Goal: Transaction & Acquisition: Purchase product/service

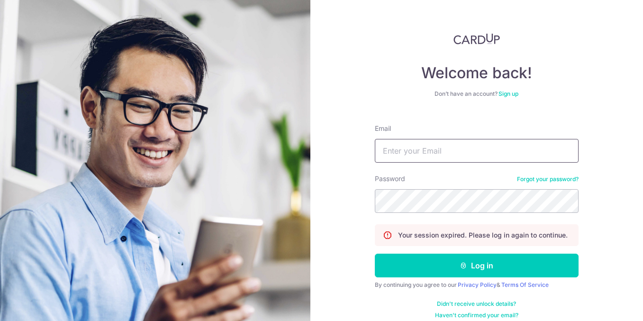
click at [461, 151] on input "Email" at bounding box center [477, 151] width 204 height 24
type input "weileong_ong@yahoo.com.sg"
click at [375, 253] on button "Log in" at bounding box center [477, 265] width 204 height 24
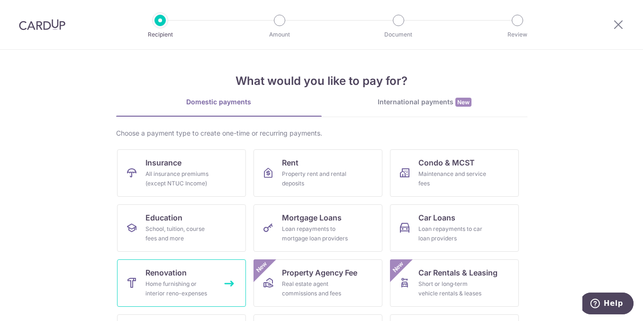
click at [170, 278] on span "Renovation" at bounding box center [165, 272] width 41 height 11
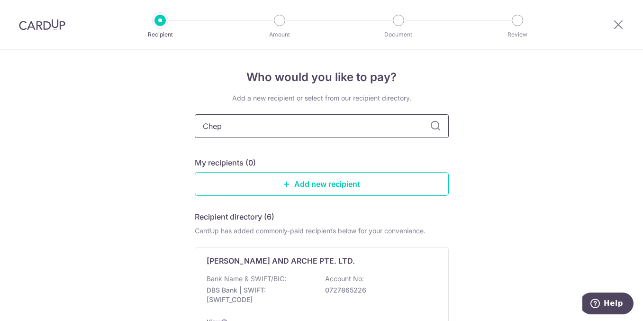
type input "Chep"
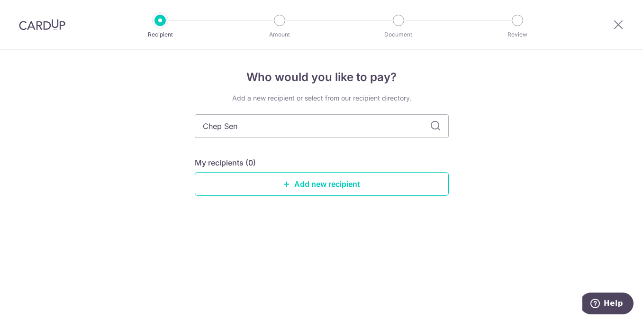
type input "Chep Seng"
click at [437, 127] on icon at bounding box center [435, 125] width 11 height 11
click at [360, 182] on link "Add new recipient" at bounding box center [322, 184] width 254 height 24
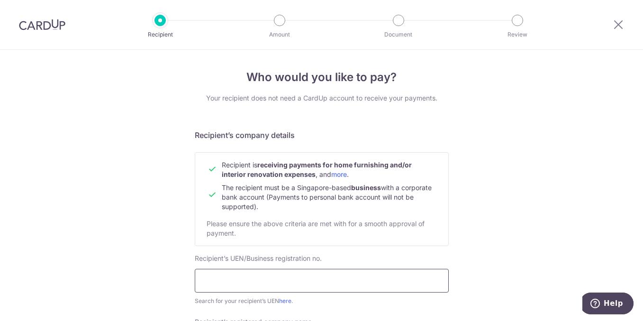
click at [266, 279] on input "text" at bounding box center [322, 281] width 254 height 24
click at [267, 279] on input "text" at bounding box center [322, 281] width 254 height 24
type input "201108653C"
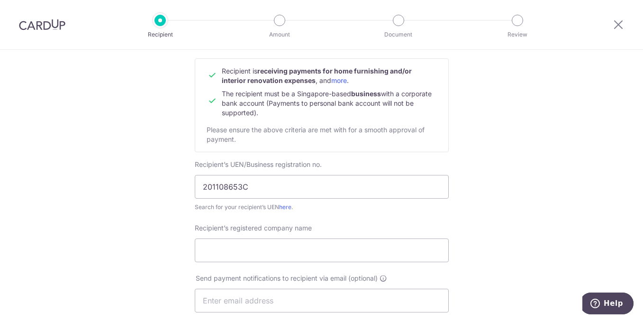
scroll to position [95, 0]
click at [287, 206] on link "here" at bounding box center [285, 205] width 12 height 7
click at [223, 251] on input "Recipient’s registered company name" at bounding box center [322, 249] width 254 height 24
paste input "CHEP SENG ALUMINIUM PTE. LTD."
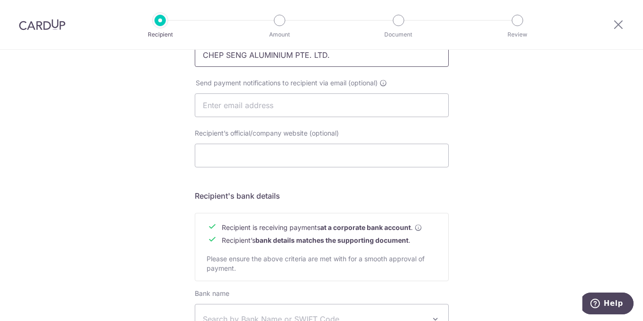
scroll to position [237, 0]
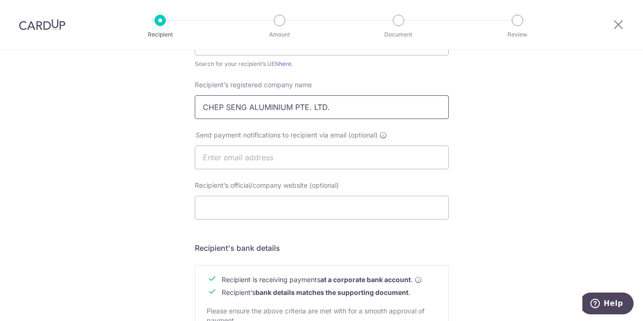
type input "CHEP SENG ALUMINIUM PTE. LTD."
click at [269, 207] on input "Recipient’s official/company website (optional)" at bounding box center [322, 208] width 254 height 24
paste input "https://www.chepseng.com/"
type input "https://www.chepseng.com/"
click at [529, 252] on div "Who would you like to pay? Your recipient does not need a CardUp account to rec…" at bounding box center [321, 169] width 643 height 712
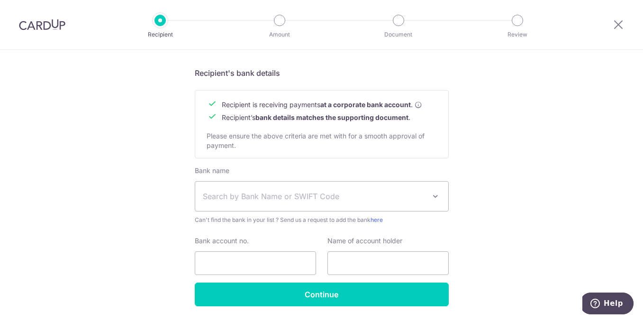
scroll to position [426, 0]
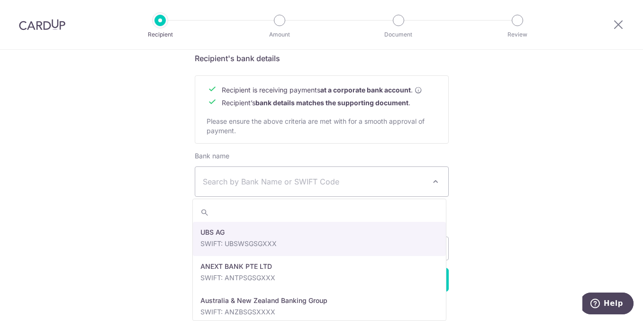
click at [298, 185] on span "Search by Bank Name or SWIFT Code" at bounding box center [314, 181] width 223 height 11
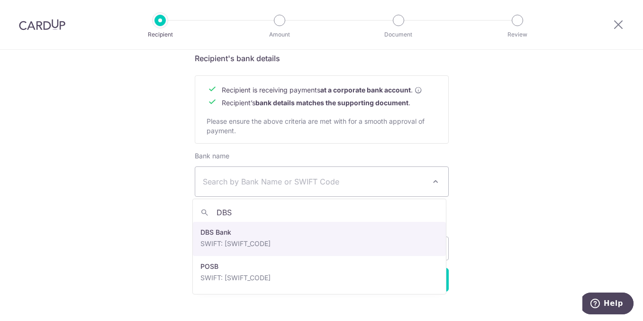
type input "DBS"
select select "6"
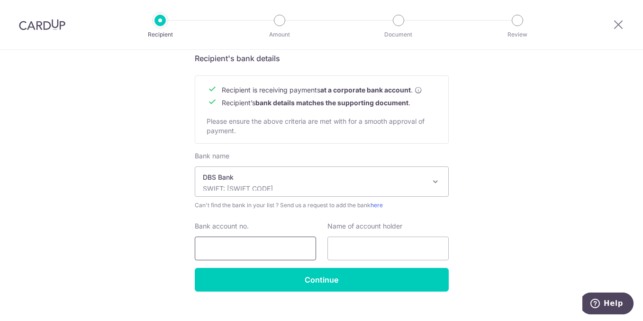
click at [270, 248] on input "Bank account no." at bounding box center [255, 248] width 121 height 24
type input "0189023800"
click at [373, 253] on input "text" at bounding box center [387, 248] width 121 height 24
paste input "https://www.chepseng.com/"
type input "https://www.chepseng.com/"
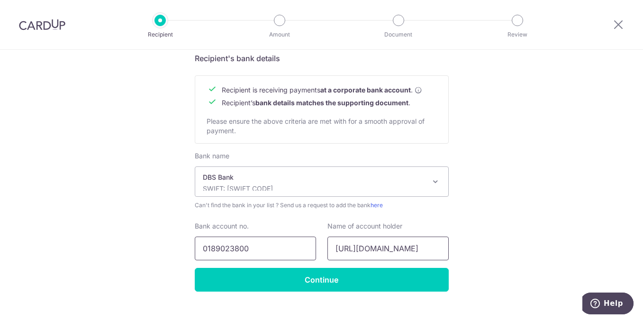
drag, startPoint x: 442, startPoint y: 247, endPoint x: 262, endPoint y: 249, distance: 179.5
click at [263, 250] on div "Bank account no. 0189023800 Name of account holder https://www.chepseng.com/" at bounding box center [321, 240] width 265 height 39
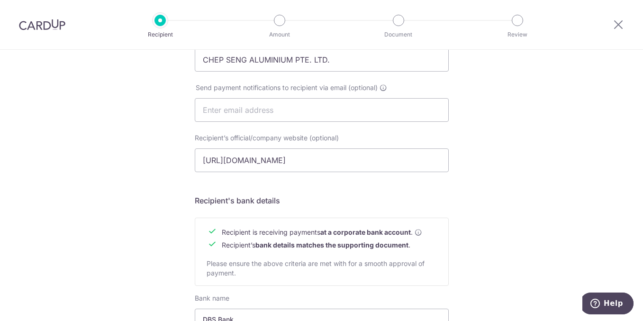
scroll to position [189, 0]
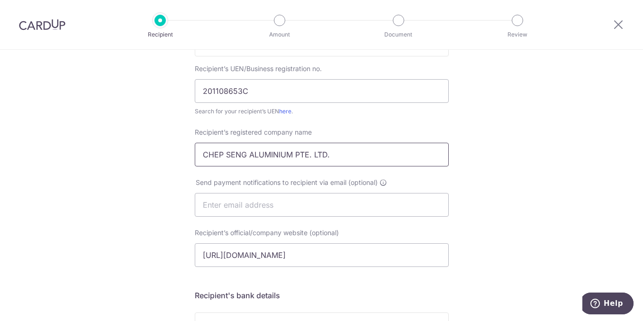
drag, startPoint x: 344, startPoint y: 152, endPoint x: 168, endPoint y: 152, distance: 175.7
click at [168, 152] on div "Who would you like to pay? Your recipient does not need a CardUp account to rec…" at bounding box center [321, 216] width 643 height 712
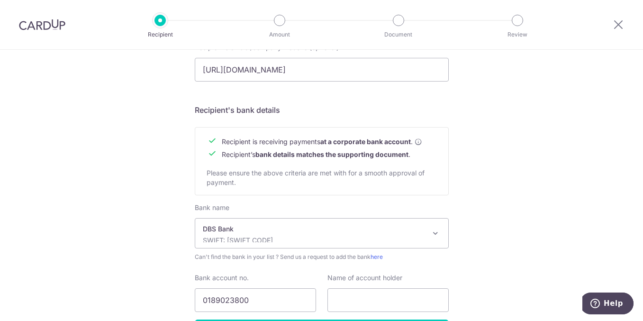
scroll to position [426, 0]
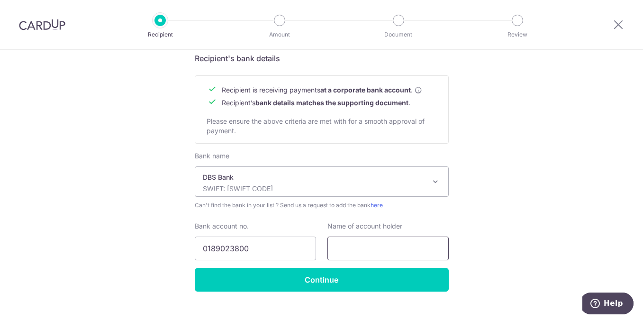
click at [347, 242] on input "text" at bounding box center [387, 248] width 121 height 24
paste input "CHEP SENG ALUMINIUM PTE. LTD."
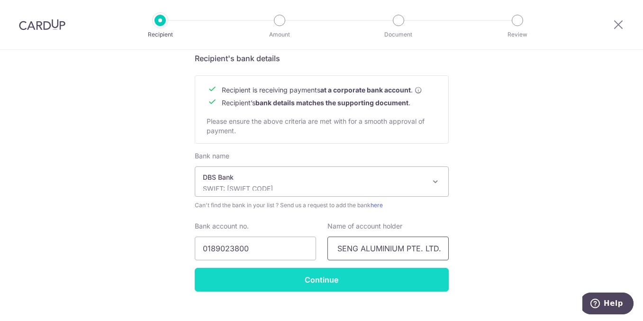
type input "CHEP SENG ALUMINIUM PTE. LTD."
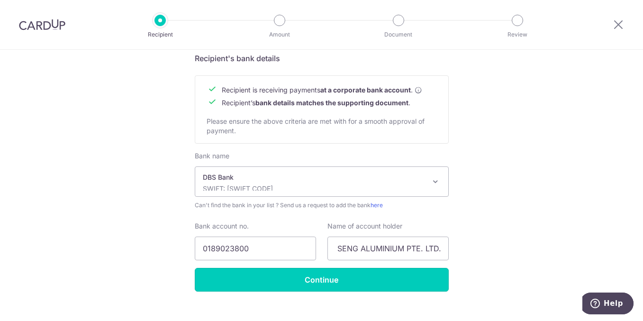
click at [316, 274] on input "Continue" at bounding box center [322, 280] width 254 height 24
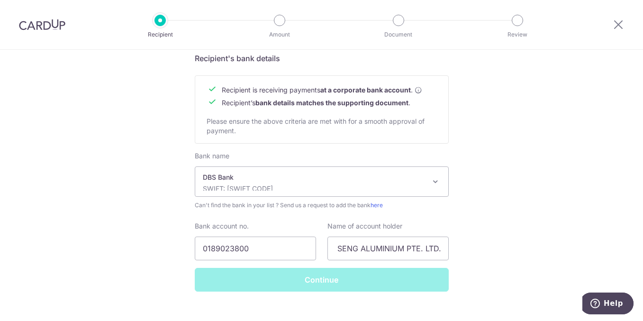
scroll to position [0, 0]
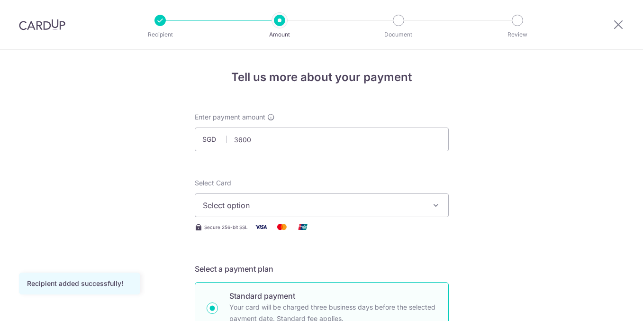
type input "3,600.00"
click at [431, 202] on icon "button" at bounding box center [435, 204] width 9 height 9
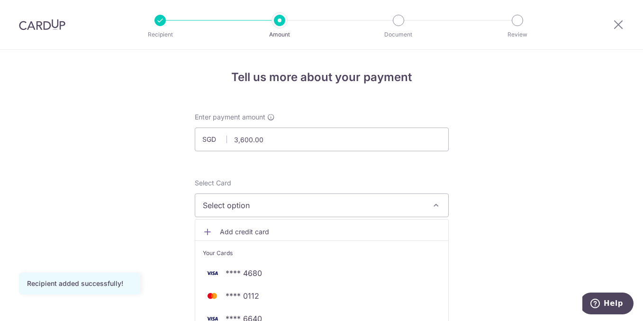
scroll to position [47, 0]
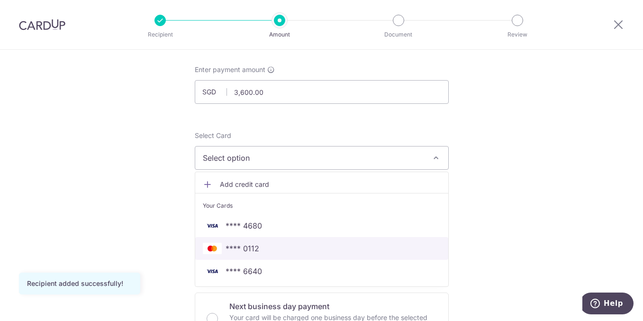
click at [254, 251] on span "**** 0112" at bounding box center [242, 247] width 34 height 11
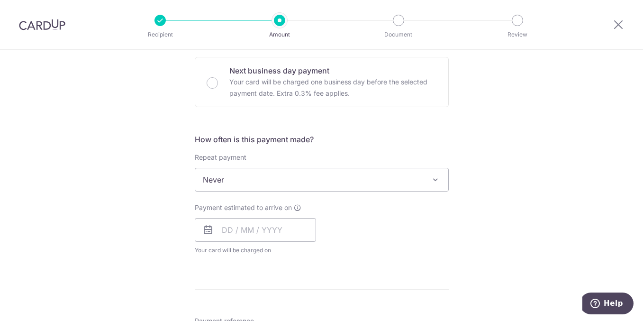
scroll to position [284, 0]
click at [233, 227] on input "text" at bounding box center [255, 228] width 121 height 24
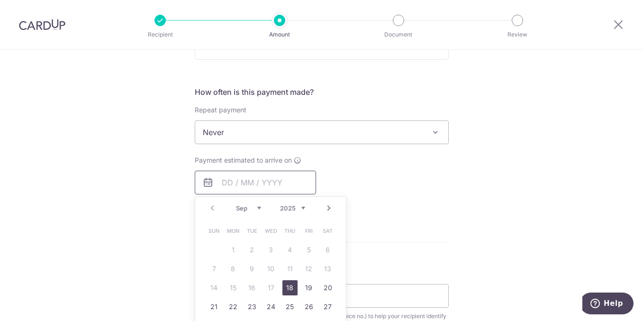
scroll to position [379, 0]
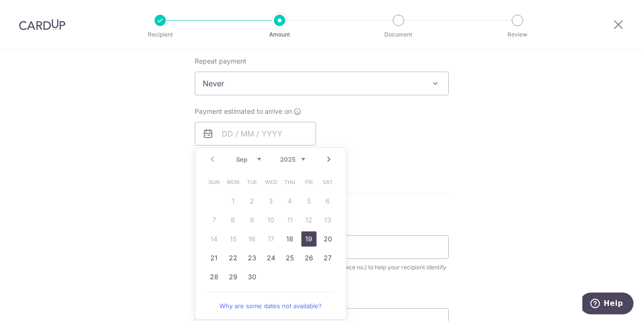
click at [307, 238] on link "19" at bounding box center [308, 238] width 15 height 15
type input "19/09/2025"
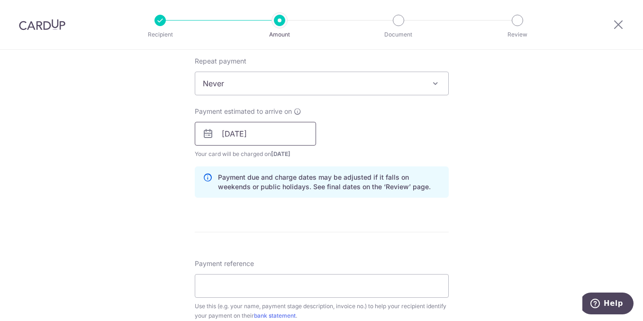
click at [271, 134] on input "19/09/2025" at bounding box center [255, 134] width 121 height 24
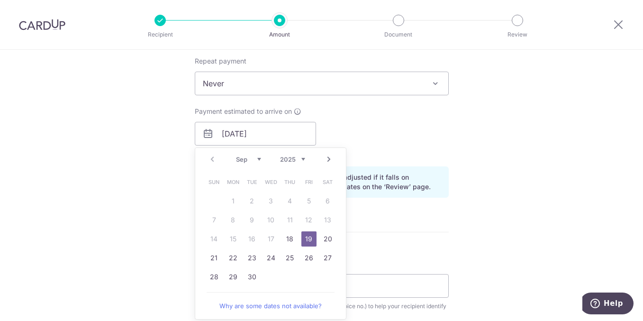
click at [490, 166] on div "Tell us more about your payment Enter payment amount SGD 3,600.00 3600.00 Recip…" at bounding box center [321, 150] width 643 height 959
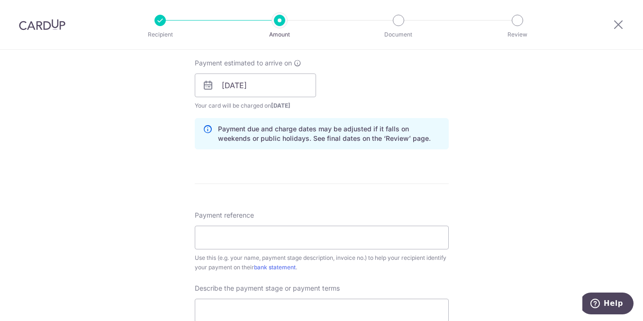
scroll to position [474, 0]
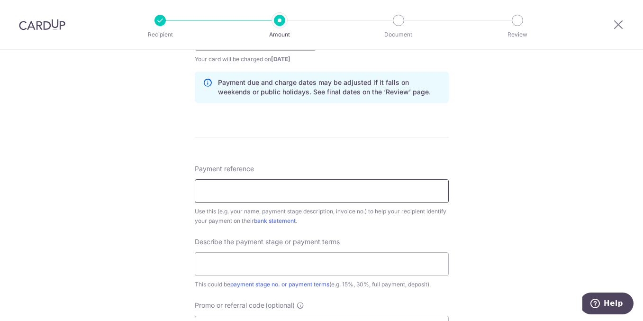
click at [302, 195] on input "Payment reference" at bounding box center [322, 191] width 254 height 24
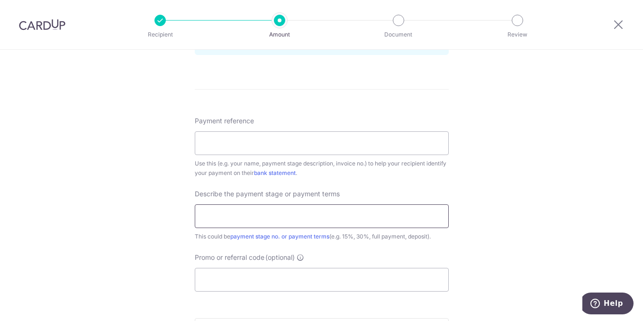
scroll to position [521, 0]
click at [233, 137] on input "Payment reference" at bounding box center [322, 144] width 254 height 24
type input "Blk 82, #14-07, Parc Centros"
click at [242, 213] on input "text" at bounding box center [322, 217] width 254 height 24
type input "50% Downpayment"
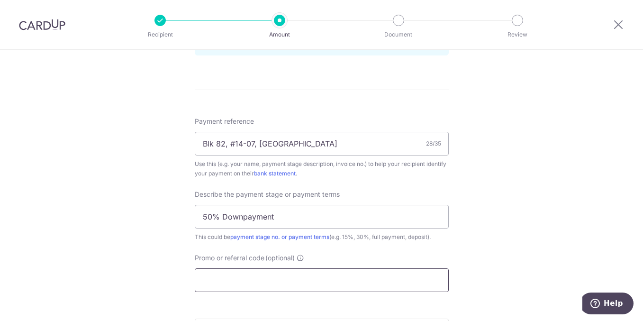
click at [251, 279] on input "Promo or referral code (optional)" at bounding box center [322, 280] width 254 height 24
paste input "OFF225"
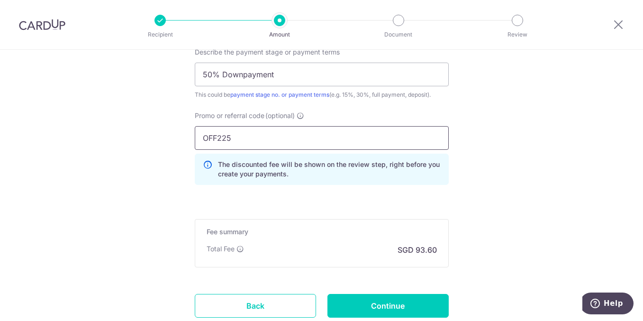
scroll to position [731, 0]
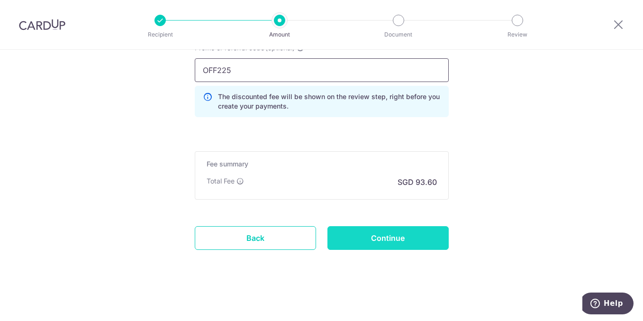
type input "OFF225"
click at [399, 235] on input "Continue" at bounding box center [387, 238] width 121 height 24
type input "Create Schedule"
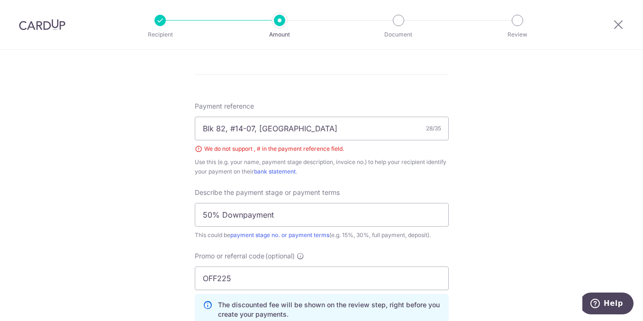
scroll to position [536, 0]
click at [232, 126] on input "Blk 82, #14-07, Parc Centros" at bounding box center [322, 129] width 254 height 24
type input "Blk 82, 14-07, Parc Centros"
click at [523, 210] on div "Tell us more about your payment Enter payment amount SGD 3,600.00 3600.00 Selec…" at bounding box center [321, 21] width 643 height 1015
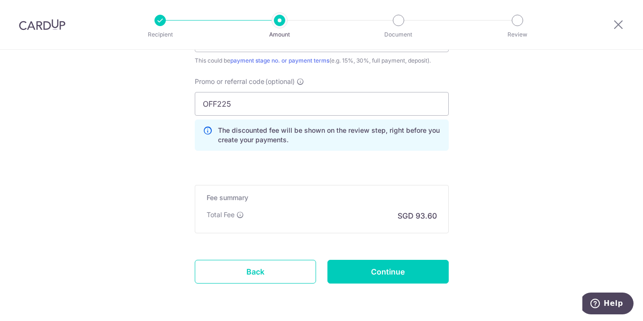
scroll to position [744, 0]
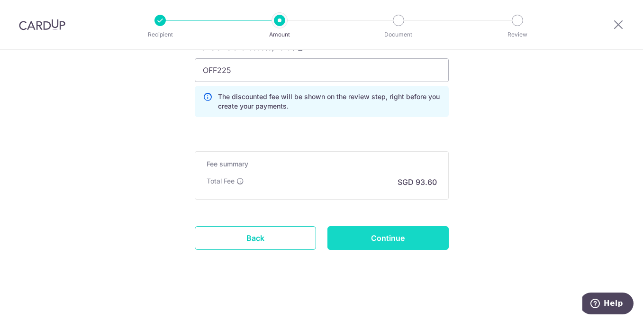
click at [400, 239] on input "Continue" at bounding box center [387, 238] width 121 height 24
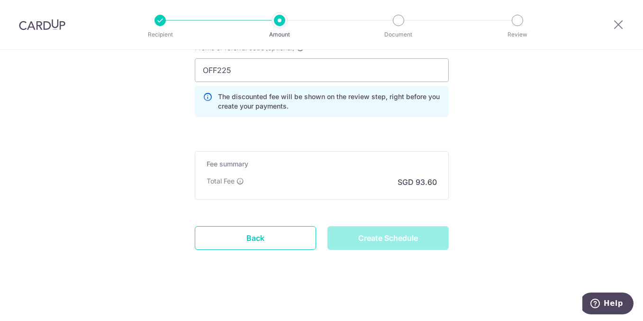
type input "Create Schedule"
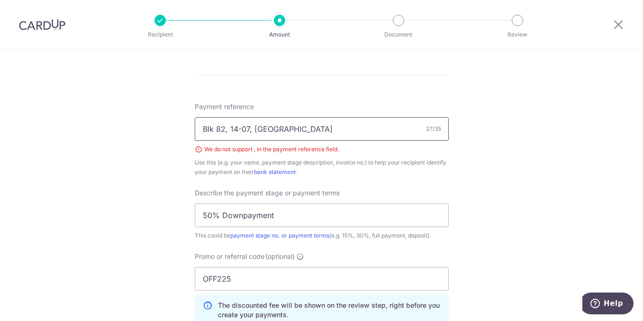
click at [226, 130] on input "Blk 82, 14-07, Parc Centros" at bounding box center [322, 129] width 254 height 24
click at [552, 246] on div "Tell us more about your payment Enter payment amount SGD 3,600.00 3600.00 Selec…" at bounding box center [321, 21] width 643 height 1015
click at [215, 128] on input "Blk 82 14-07 Parc Centros" at bounding box center [322, 129] width 254 height 24
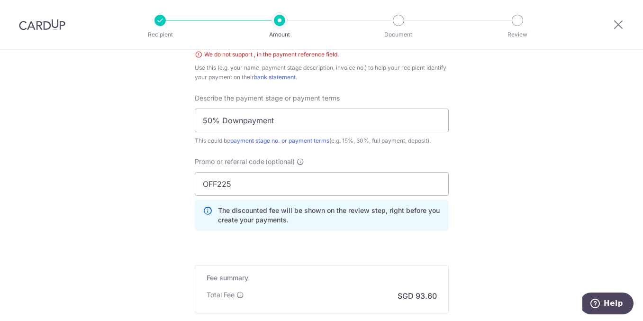
scroll to position [725, 0]
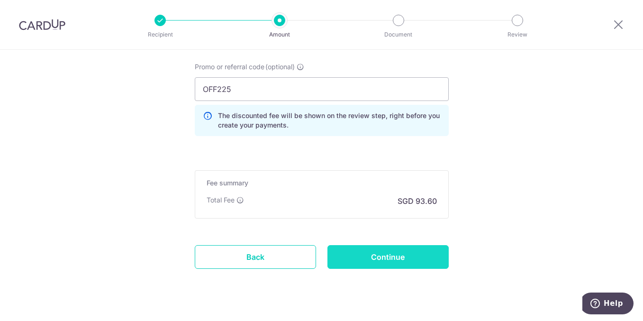
type input "Blk82 14-07 Parc Centros"
click at [391, 261] on input "Continue" at bounding box center [387, 257] width 121 height 24
type input "Create Schedule"
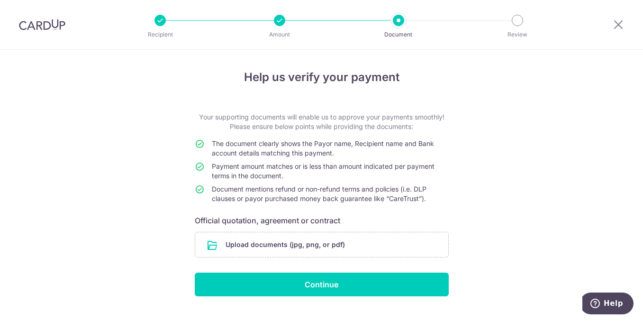
click at [279, 19] on div at bounding box center [279, 20] width 11 height 11
click at [163, 20] on div at bounding box center [159, 20] width 11 height 11
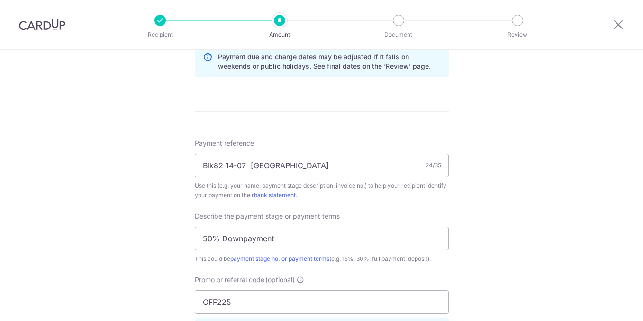
scroll to position [521, 0]
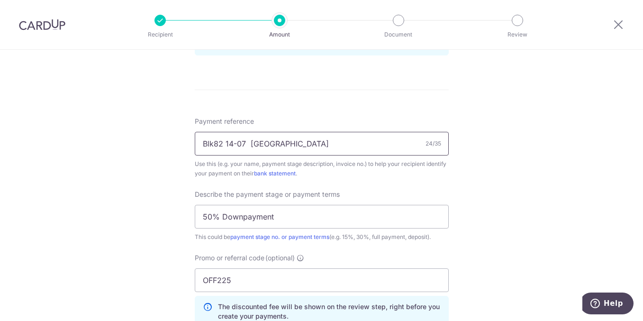
click at [200, 144] on input "Blk82 14-07 Parc Centros" at bounding box center [322, 144] width 254 height 24
type input "Blk82 14-07 Parc Centros"
click at [572, 210] on div "Tell us more about your payment Enter payment amount SGD 3,600.00 3600.00 Selec…" at bounding box center [321, 30] width 643 height 1002
click at [533, 145] on div "Tell us more about your payment Enter payment amount SGD 3,600.00 3600.00 Selec…" at bounding box center [321, 30] width 643 height 1002
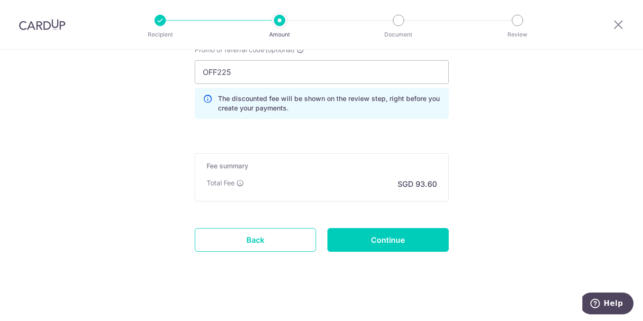
scroll to position [731, 0]
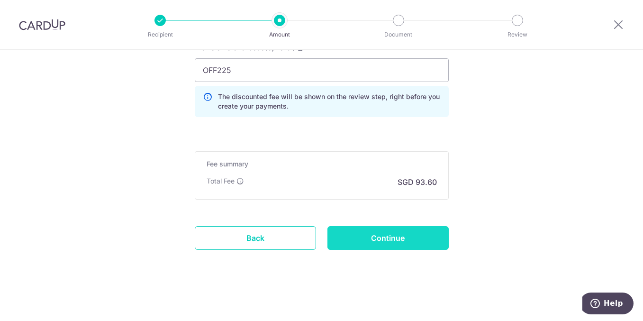
click at [396, 242] on input "Continue" at bounding box center [387, 238] width 121 height 24
type input "Update Schedule"
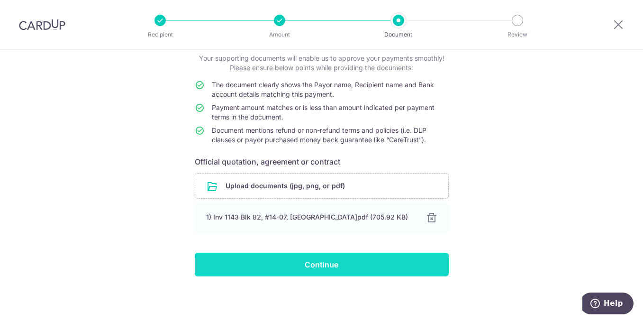
scroll to position [59, 0]
click at [330, 268] on input "Continue" at bounding box center [322, 264] width 254 height 24
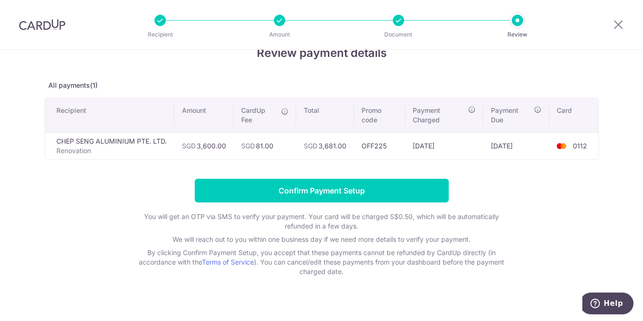
scroll to position [36, 0]
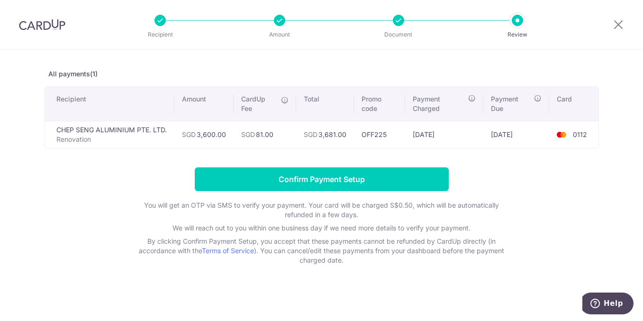
click at [338, 51] on div "Review payment details All payments(1) Recipient Amount CardUp Fee Total Promo …" at bounding box center [322, 149] width 554 height 232
click at [321, 52] on div "Review payment details All payments(1) Recipient Amount CardUp Fee Total Promo …" at bounding box center [322, 149] width 554 height 232
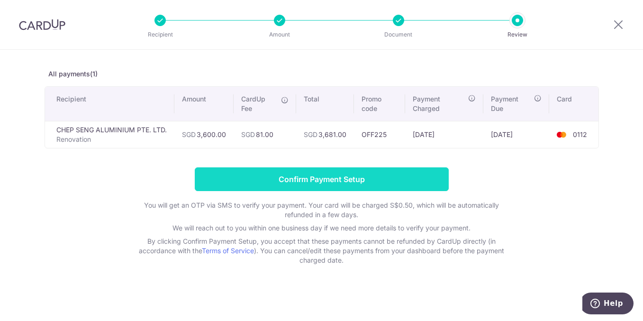
click at [337, 179] on input "Confirm Payment Setup" at bounding box center [322, 179] width 254 height 24
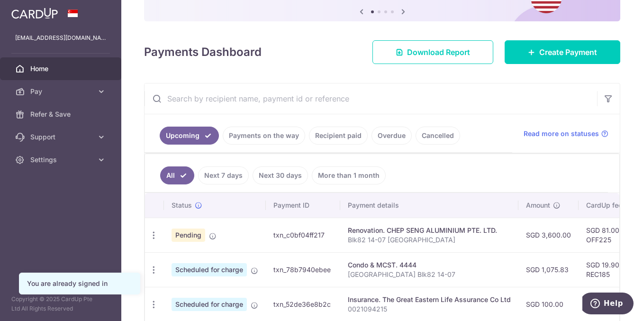
scroll to position [142, 0]
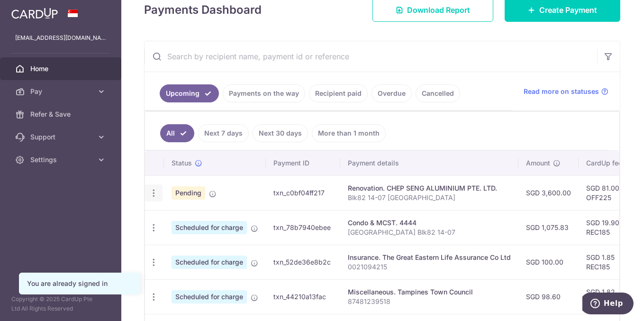
click at [153, 196] on icon "button" at bounding box center [154, 193] width 10 height 10
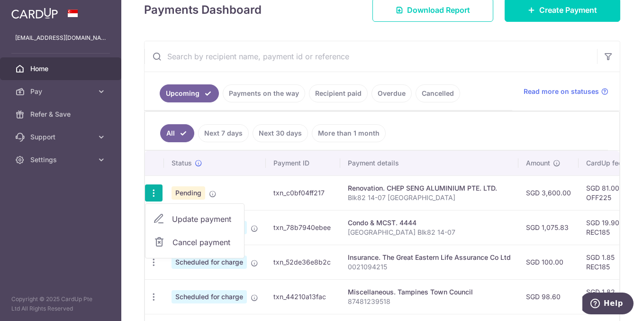
click at [200, 222] on span "Update payment" at bounding box center [204, 218] width 64 height 11
radio input "true"
type input "3,600.00"
type input "19/09/2025"
type input "Blk82 14-07 Parc Centros"
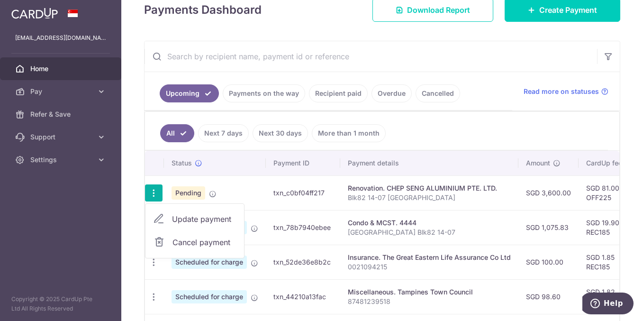
type input "50% Downpayment"
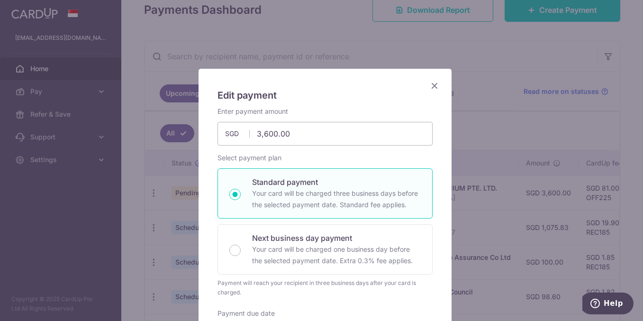
type input "OFF225"
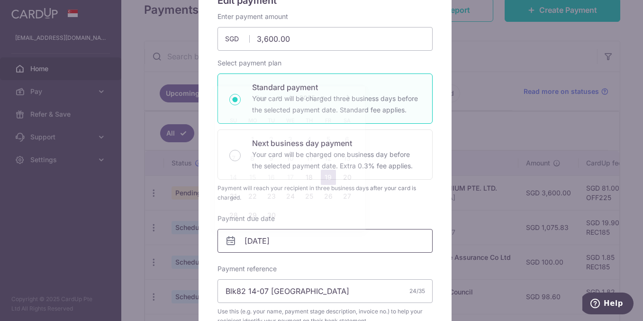
click at [325, 241] on input "19/09/2025" at bounding box center [324, 241] width 215 height 24
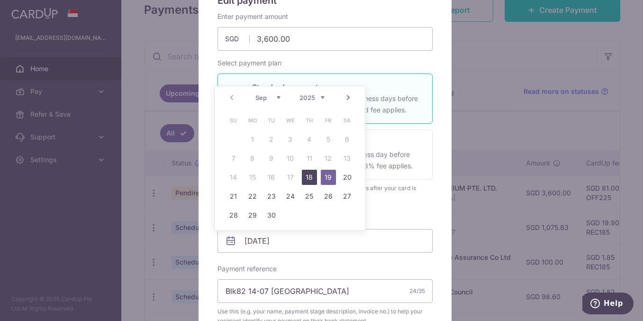
click at [311, 175] on link "18" at bounding box center [309, 177] width 15 height 15
type input "18/09/2025"
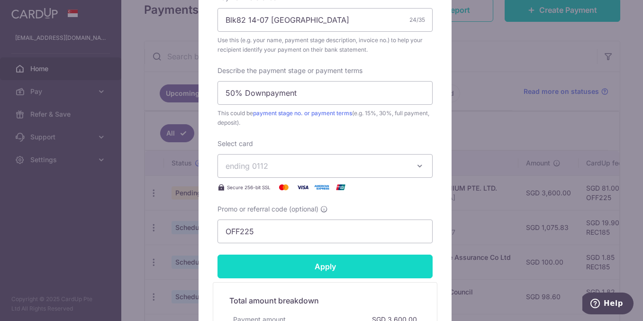
scroll to position [474, 0]
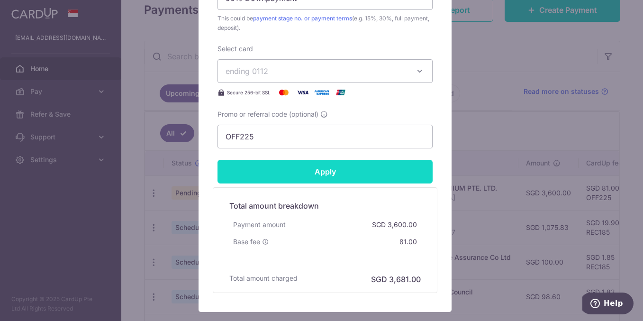
click at [338, 178] on input "Apply" at bounding box center [324, 172] width 215 height 24
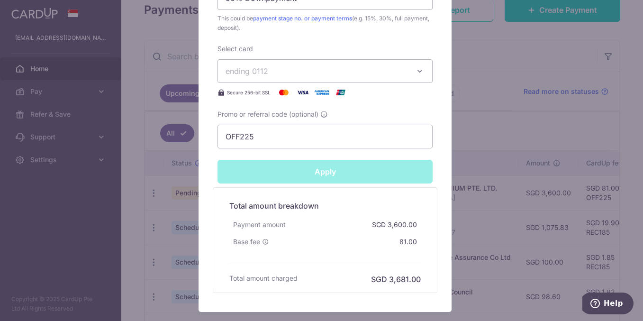
type input "Successfully Applied"
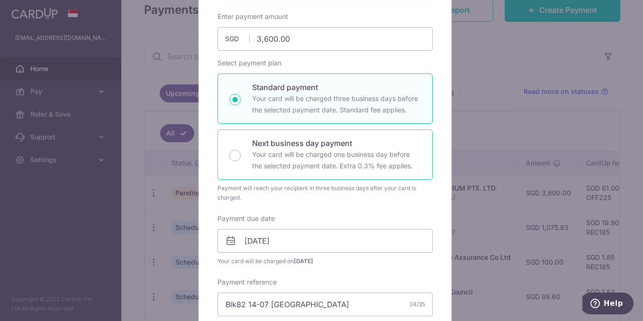
scroll to position [0, 0]
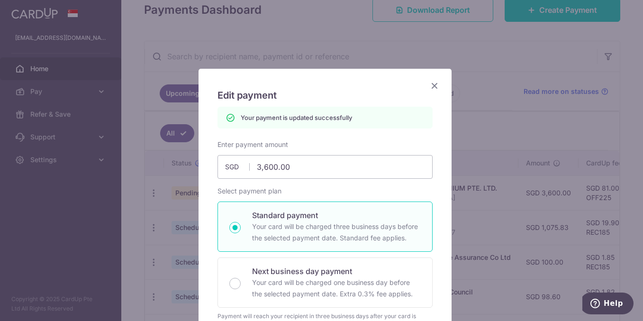
click at [430, 87] on icon "Close" at bounding box center [434, 86] width 11 height 12
